Goal: Task Accomplishment & Management: Use online tool/utility

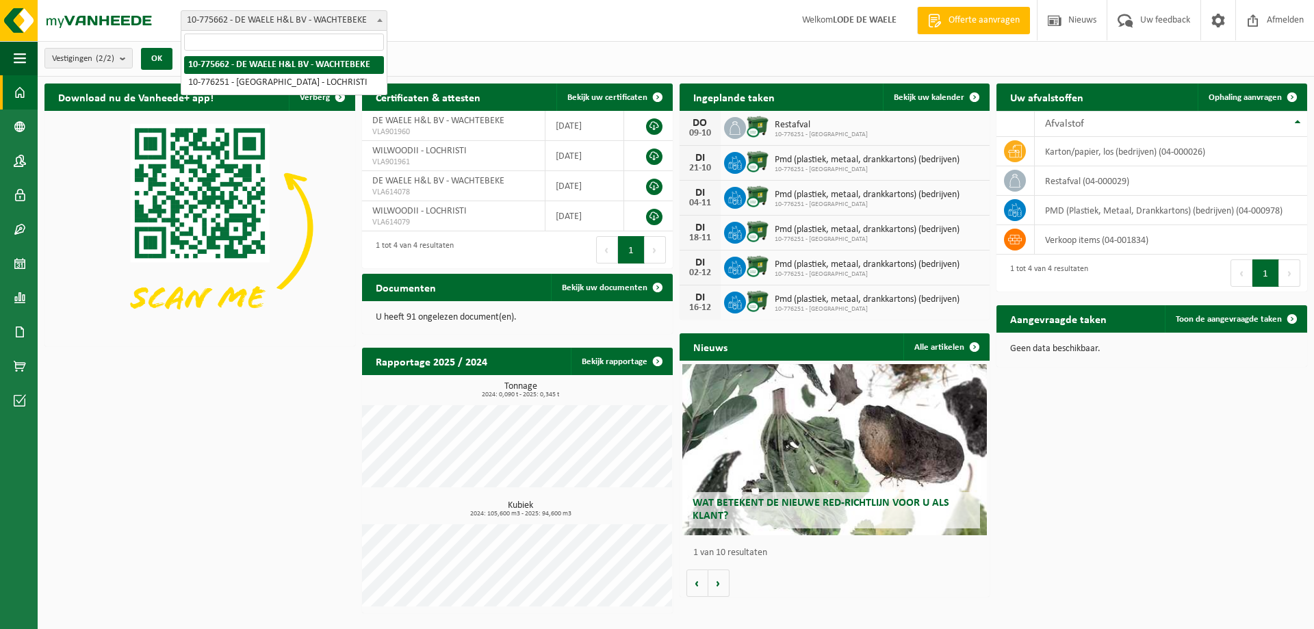
click at [331, 18] on span "10-775662 - DE WAELE H&L BV - WACHTEBEKE" at bounding box center [283, 20] width 205 height 19
select select "24074"
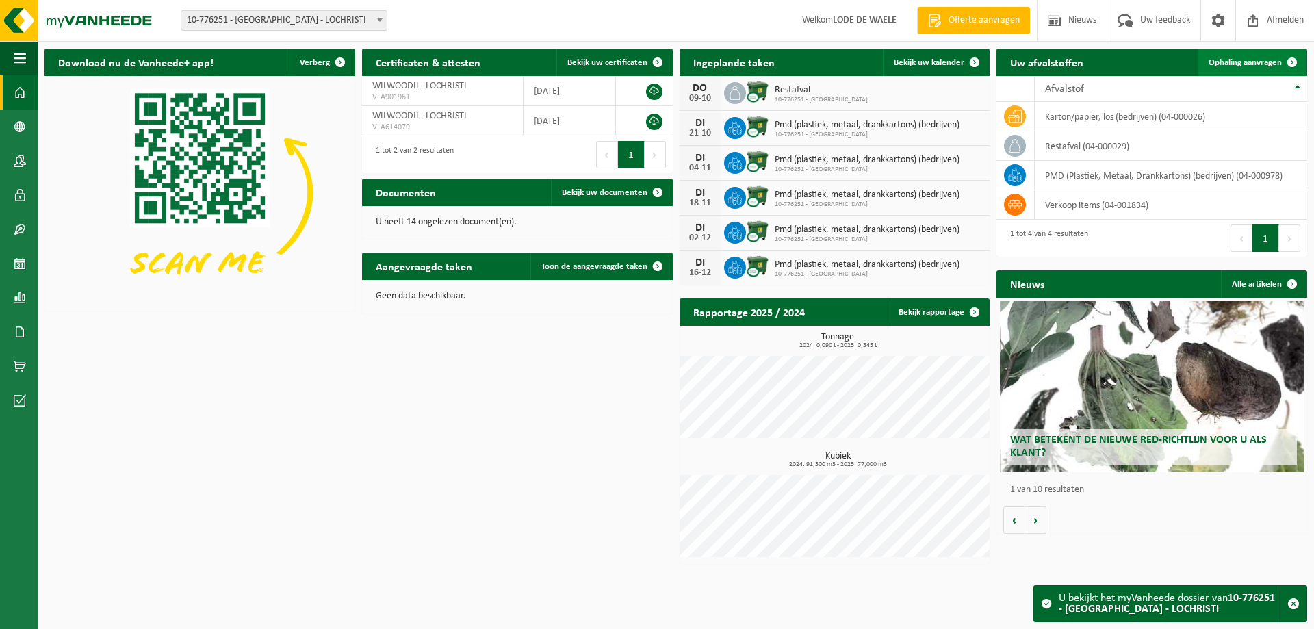
click at [1256, 67] on span "Ophaling aanvragen" at bounding box center [1245, 62] width 73 height 9
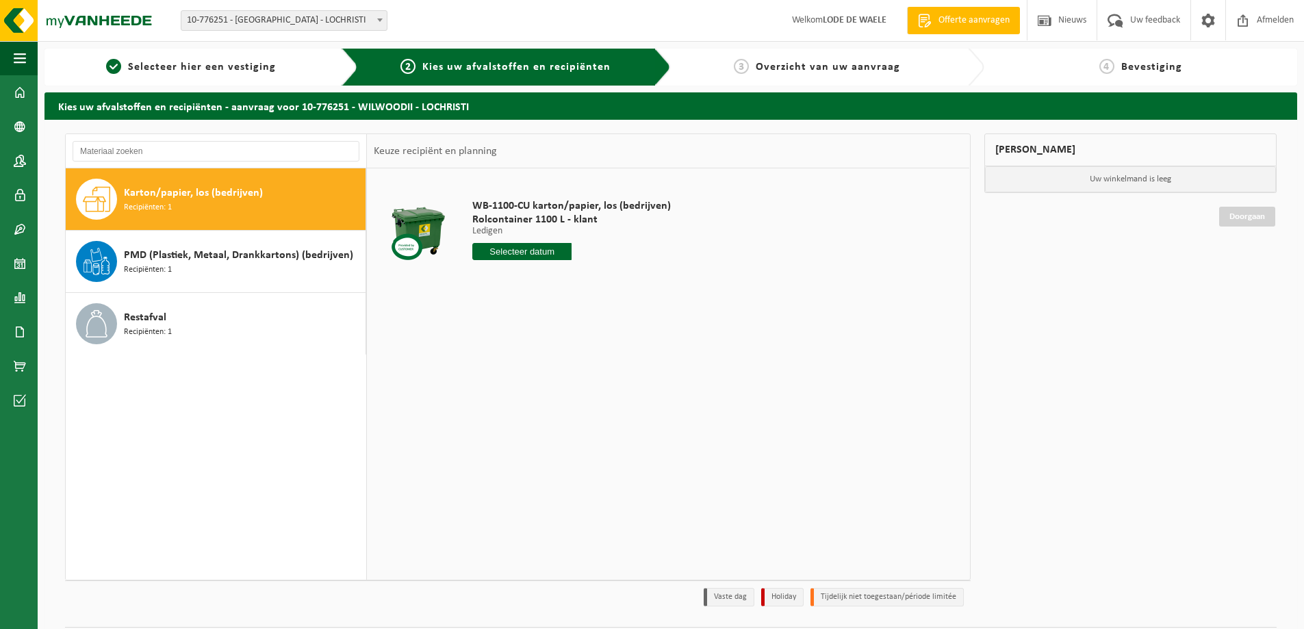
click at [192, 193] on span "Karton/papier, los (bedrijven)" at bounding box center [193, 193] width 139 height 16
click at [525, 249] on input "text" at bounding box center [521, 251] width 99 height 17
click at [514, 376] on div "14" at bounding box center [509, 373] width 24 height 22
type input "Van 2025-10-14"
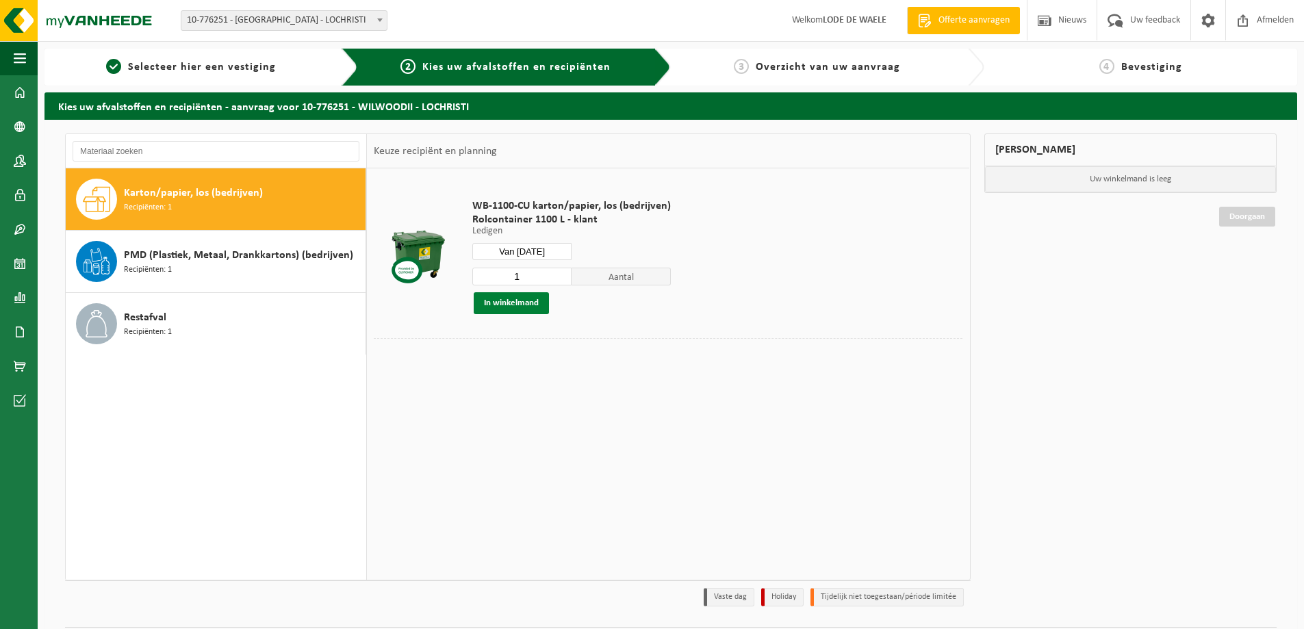
click at [516, 301] on button "In winkelmand" at bounding box center [511, 303] width 75 height 22
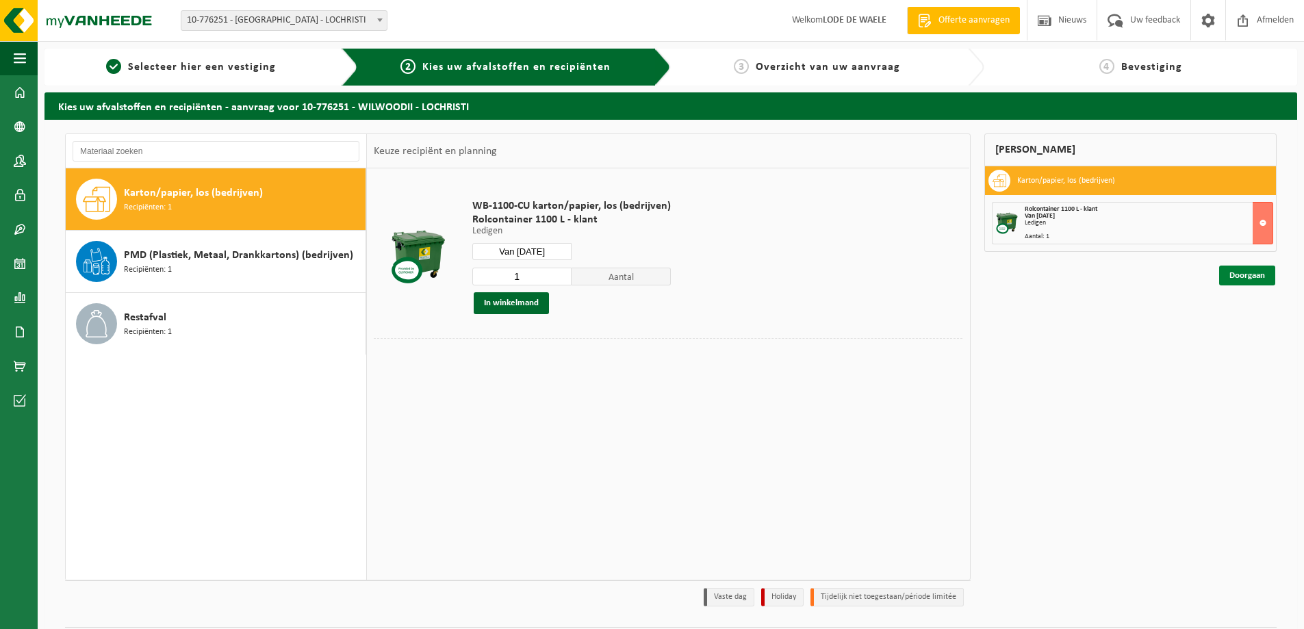
click at [1247, 279] on link "Doorgaan" at bounding box center [1247, 276] width 56 height 20
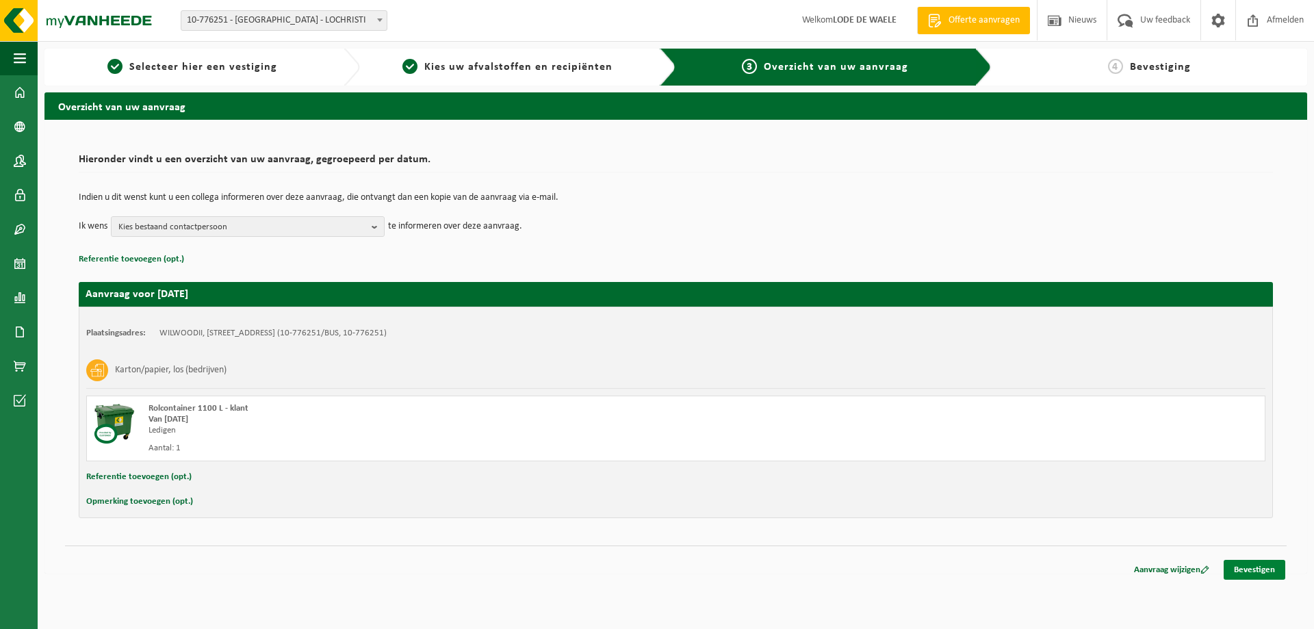
click at [1254, 570] on link "Bevestigen" at bounding box center [1255, 570] width 62 height 20
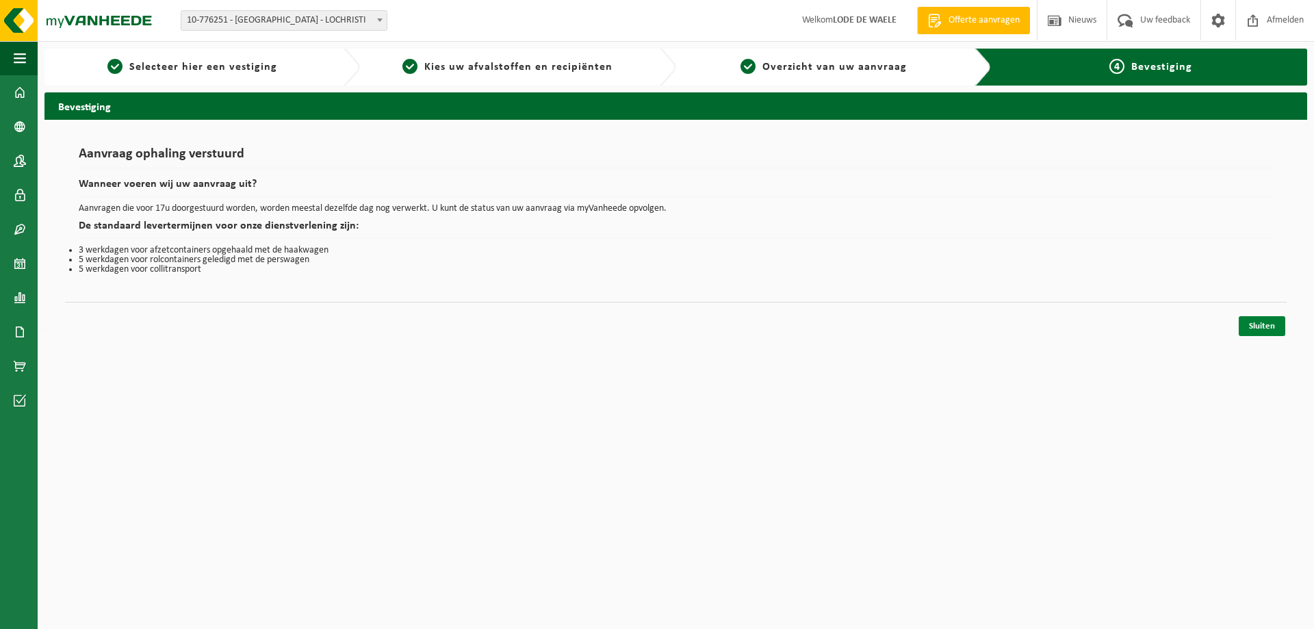
click at [1253, 321] on link "Sluiten" at bounding box center [1262, 326] width 47 height 20
